Goal: Task Accomplishment & Management: Use online tool/utility

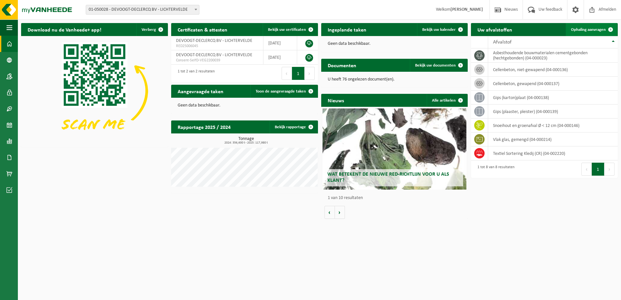
click at [585, 32] on link "Ophaling aanvragen" at bounding box center [591, 29] width 51 height 13
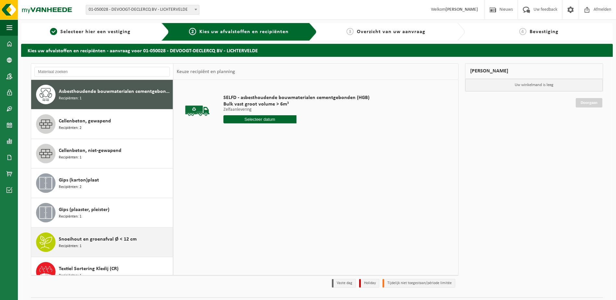
click at [77, 243] on span "Recipiënten: 1" at bounding box center [70, 246] width 23 height 6
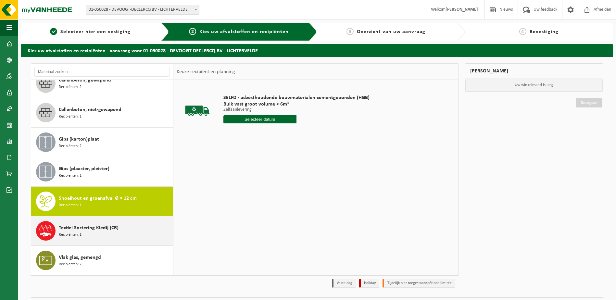
scroll to position [41, 0]
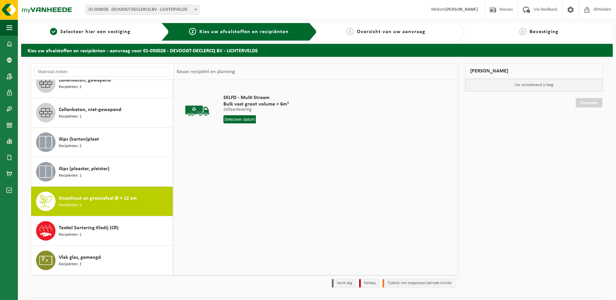
click at [247, 121] on input "text" at bounding box center [239, 119] width 33 height 8
click at [228, 185] on div "22" at bounding box center [229, 187] width 11 height 10
type input "Van 2025-09-22"
click at [246, 145] on button "In winkelmand" at bounding box center [242, 144] width 36 height 10
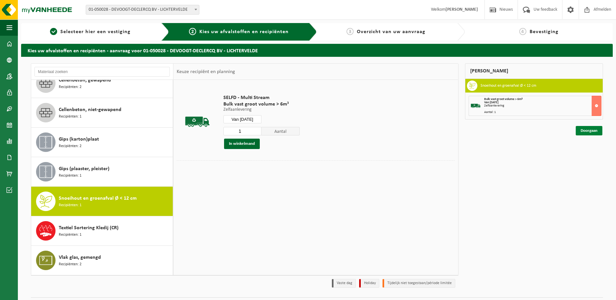
click at [591, 134] on link "Doorgaan" at bounding box center [589, 130] width 27 height 9
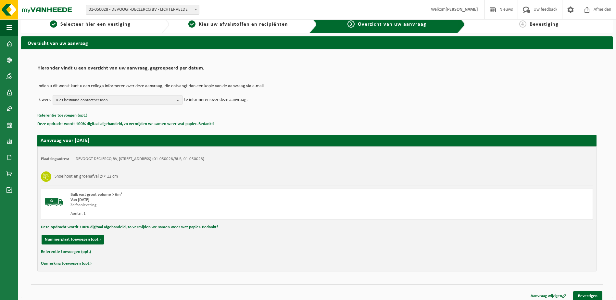
scroll to position [12, 0]
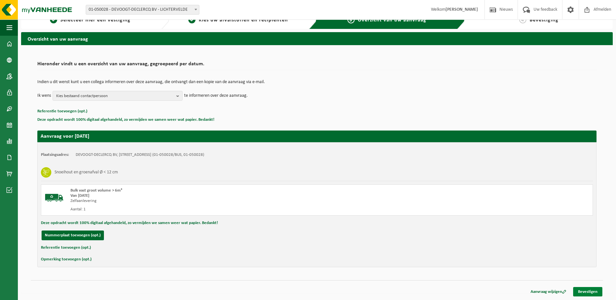
click at [589, 293] on link "Bevestigen" at bounding box center [587, 291] width 29 height 9
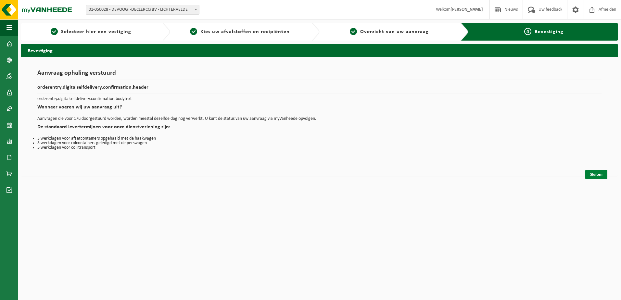
click at [597, 174] on link "Sluiten" at bounding box center [596, 174] width 22 height 9
